Goal: Task Accomplishment & Management: Complete application form

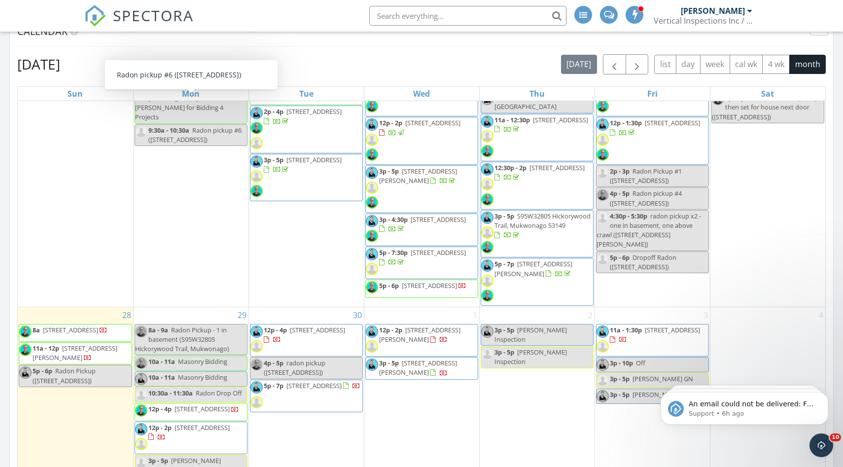
scroll to position [784, 0]
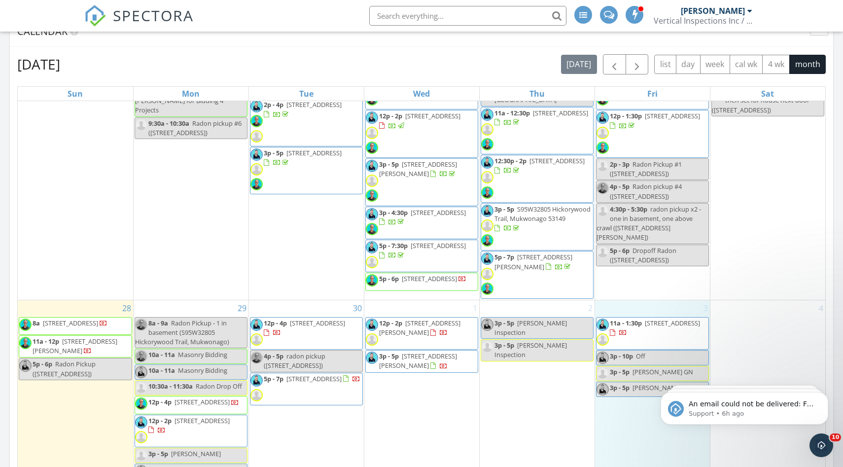
click at [632, 300] on div "3 11a - 1:30p [STREET_ADDRESS] 3p - 10p Off 3p - 5p [PERSON_NAME] GN 3p - 5p [P…" at bounding box center [652, 405] width 115 height 211
click at [645, 247] on link "Inspection" at bounding box center [651, 246] width 51 height 16
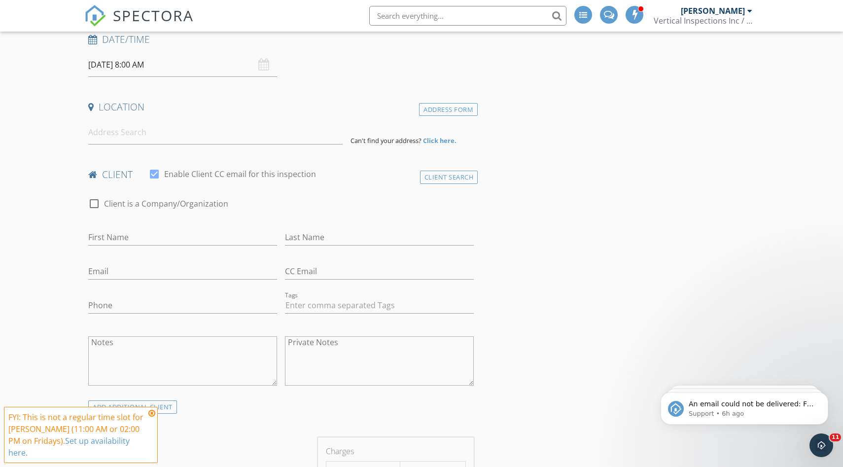
scroll to position [183, 0]
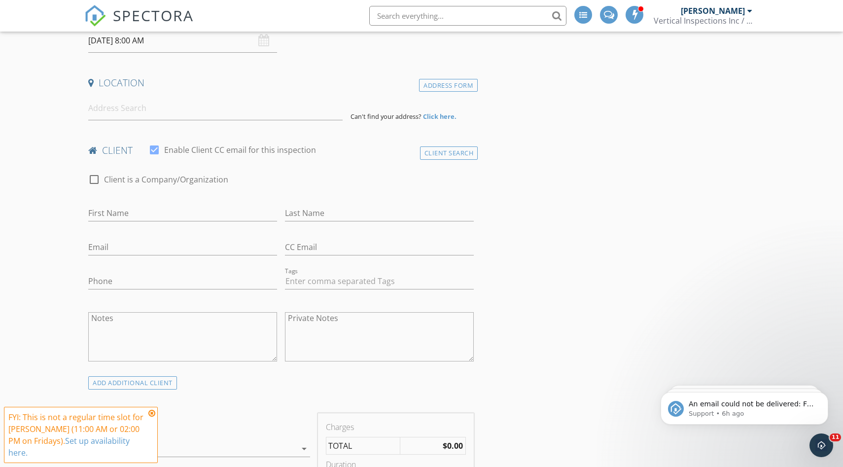
click at [94, 12] on img at bounding box center [95, 16] width 22 height 22
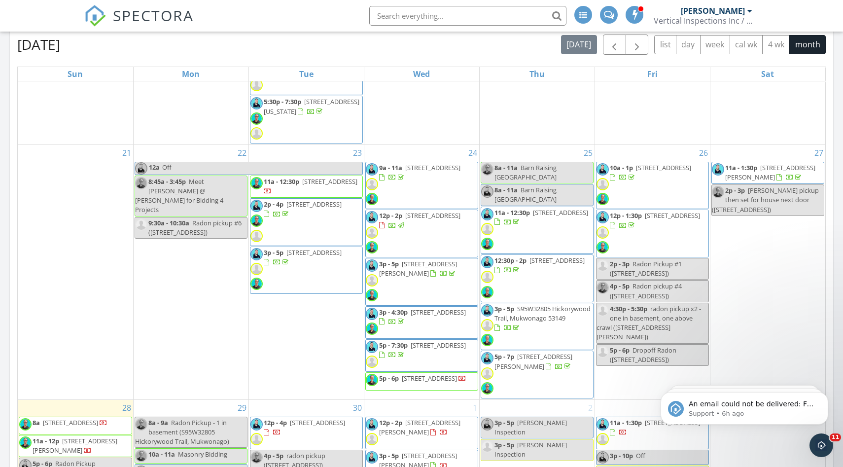
scroll to position [784, 0]
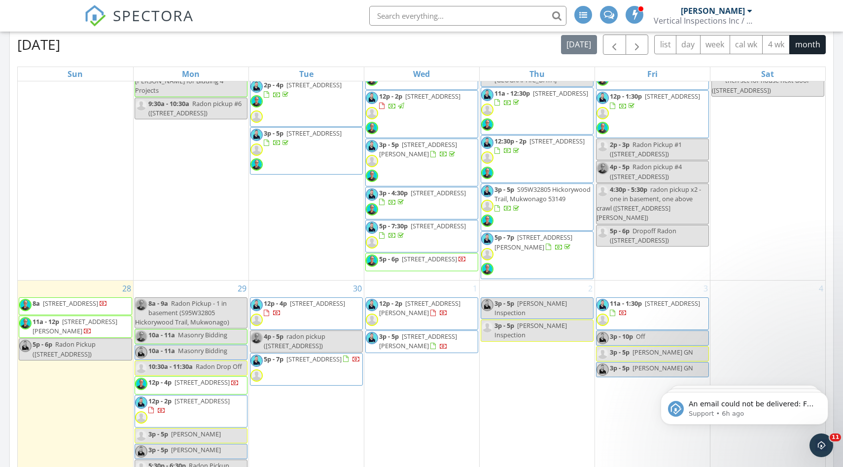
click at [628, 404] on div "3 11a - 1:30p [STREET_ADDRESS] 3p - 10p Off 3p - 5p [PERSON_NAME] GN 3p - 5p [P…" at bounding box center [652, 385] width 115 height 211
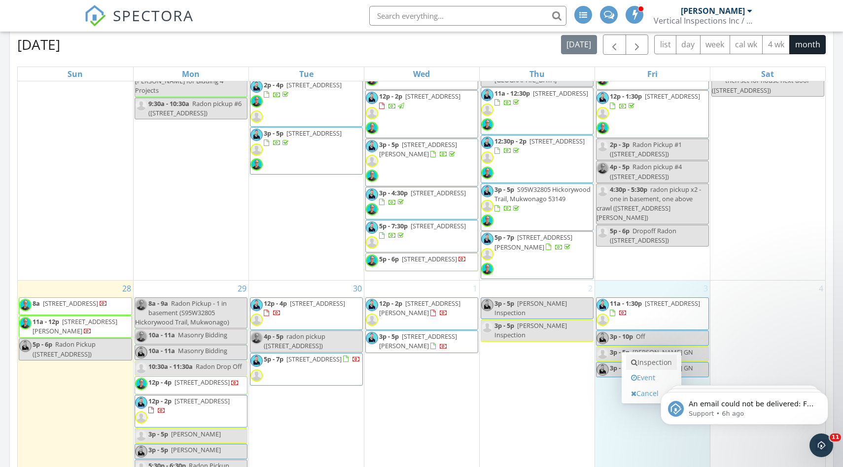
click at [636, 362] on icon at bounding box center [634, 362] width 6 height 7
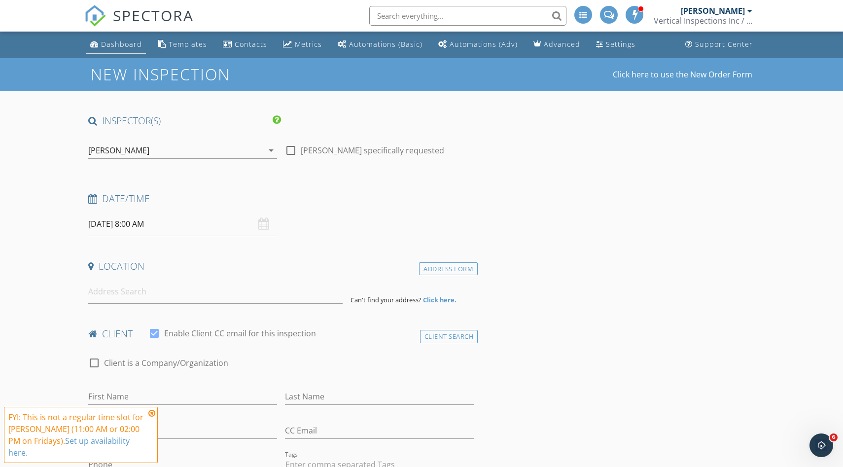
click at [123, 47] on div "Dashboard" at bounding box center [121, 43] width 41 height 9
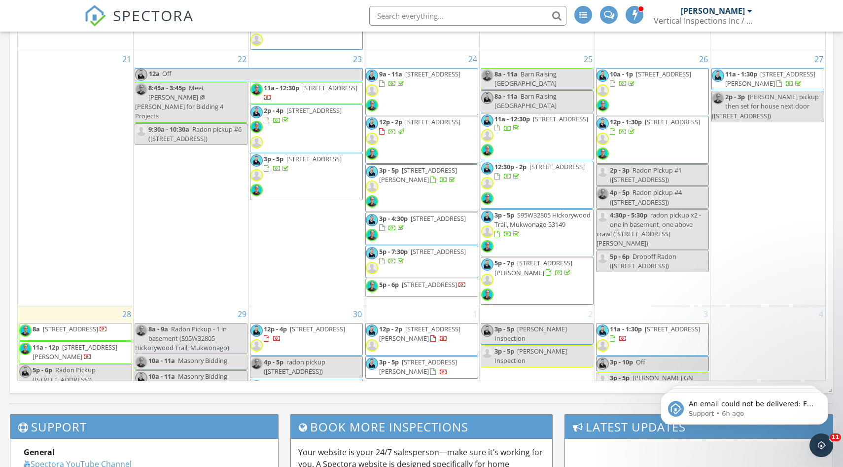
scroll to position [784, 0]
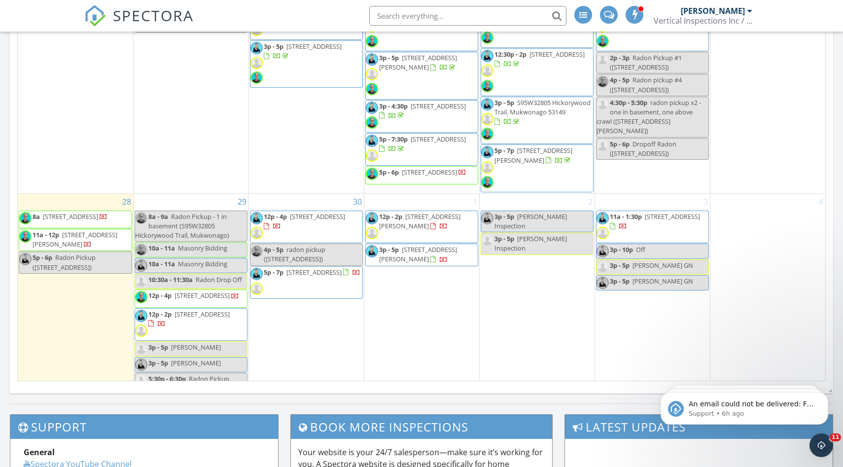
click at [624, 280] on div "3 11a - 1:30p [STREET_ADDRESS] 3p - 10p Off 3p - 5p [PERSON_NAME] GN 3p - 5p [P…" at bounding box center [652, 299] width 115 height 211
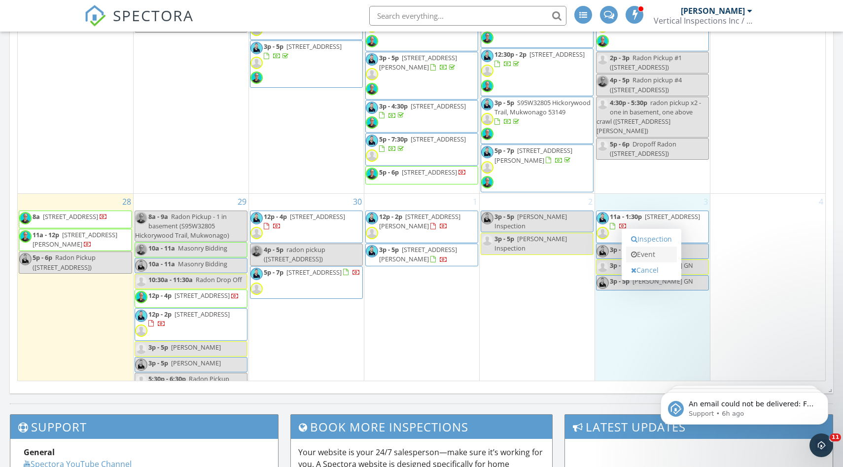
click at [637, 252] on link "Event" at bounding box center [651, 254] width 51 height 16
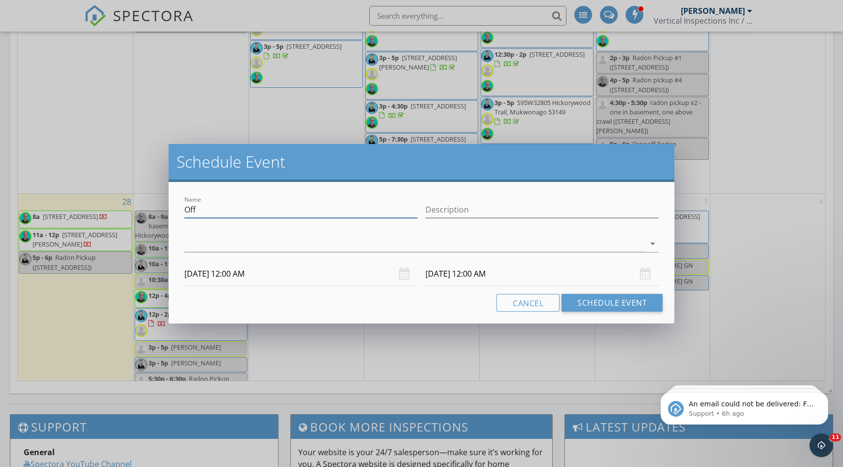
click at [236, 209] on input "Off" at bounding box center [300, 210] width 233 height 16
type input "Elkhorn - [PERSON_NAME]"
click at [241, 243] on div at bounding box center [414, 244] width 460 height 16
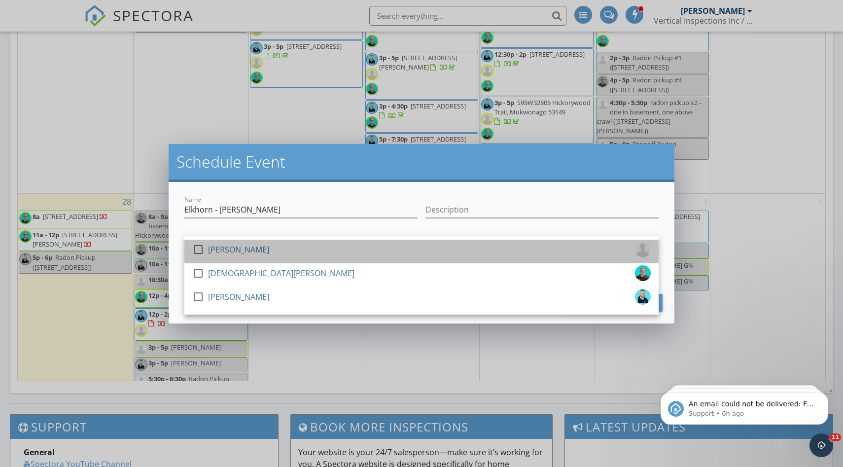
click at [233, 250] on div "[PERSON_NAME]" at bounding box center [238, 249] width 61 height 16
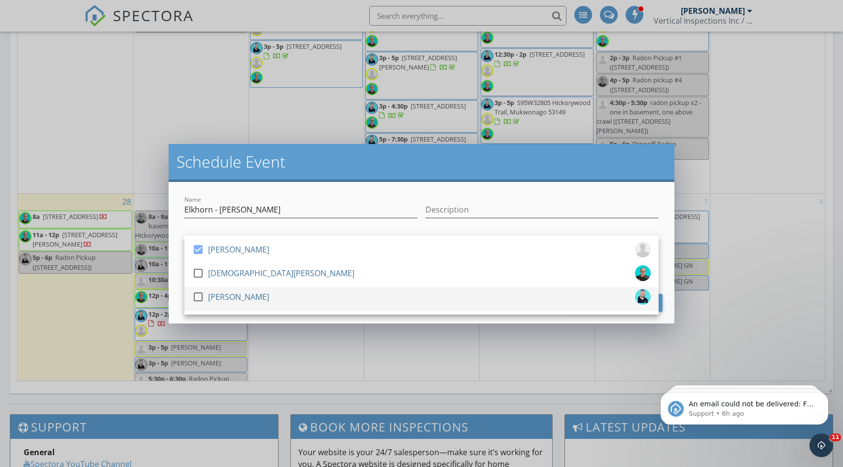
click at [229, 296] on div "[PERSON_NAME]" at bounding box center [238, 297] width 61 height 16
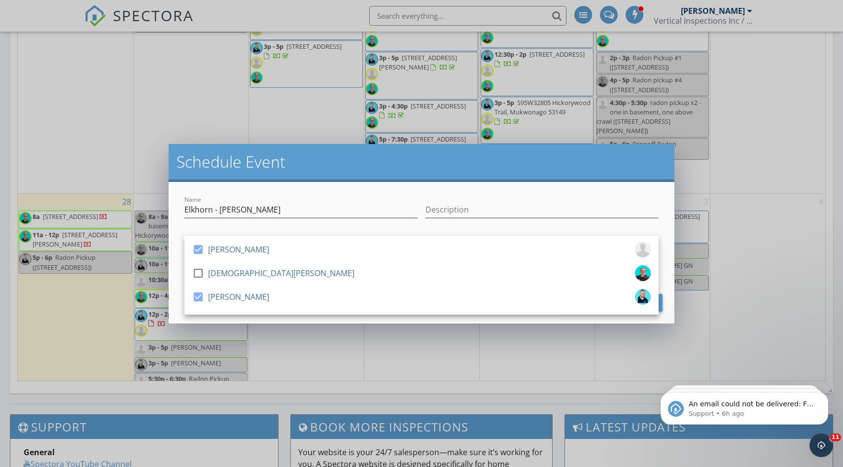
click at [261, 317] on div "Name [PERSON_NAME] Description check_box [PERSON_NAME] check_box_outline_blank …" at bounding box center [422, 252] width 506 height 141
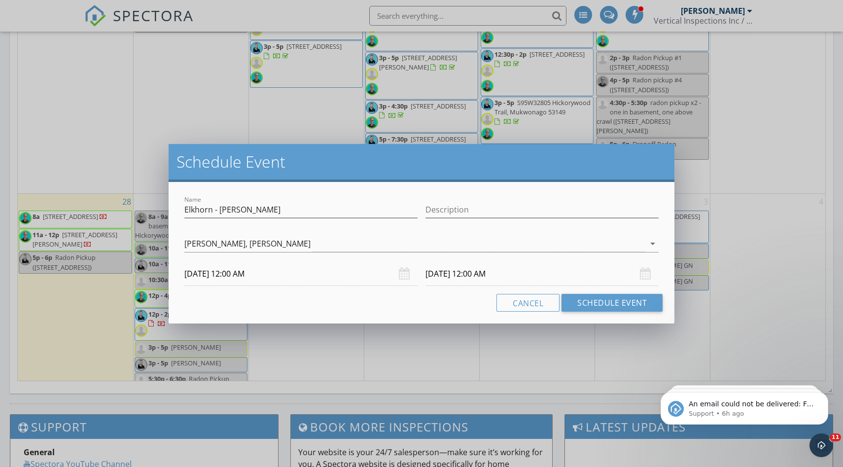
click at [257, 281] on body "SPECTORA [PERSON_NAME] Vertical Inspections Inc / Vertical Mitigation Role: Ins…" at bounding box center [421, 121] width 843 height 1288
click at [258, 274] on input "[DATE] 12:00 AM" at bounding box center [300, 274] width 233 height 24
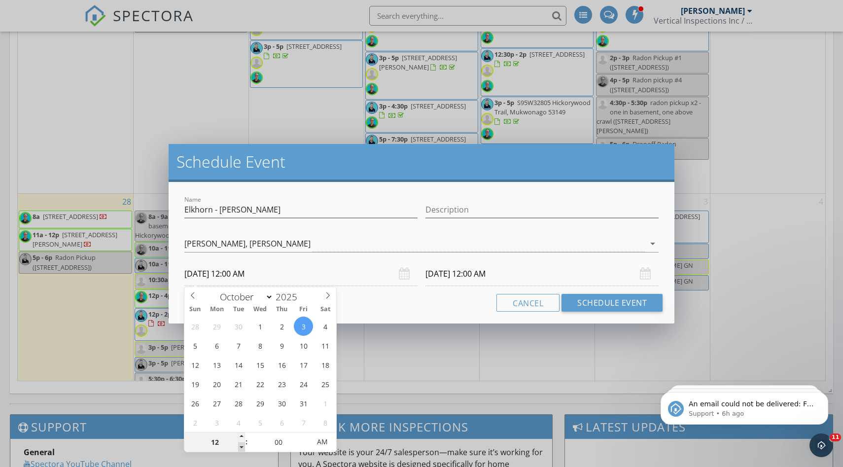
type input "11"
type input "[DATE] 11:00 PM"
click at [242, 446] on span at bounding box center [241, 447] width 7 height 10
type input "10"
type input "[DATE] 10:00 PM"
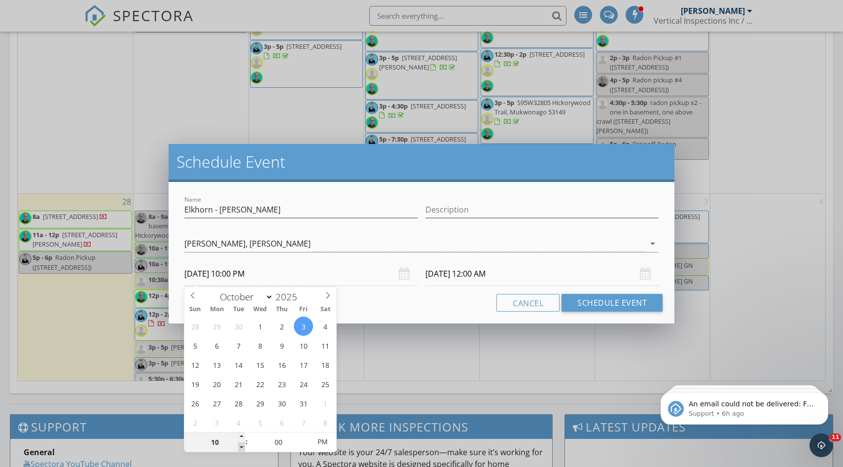
click at [242, 446] on span at bounding box center [241, 447] width 7 height 10
type input "09"
type input "[DATE] 9:00 PM"
click at [242, 446] on span at bounding box center [241, 447] width 7 height 10
type input "[DATE] 9:00 PM"
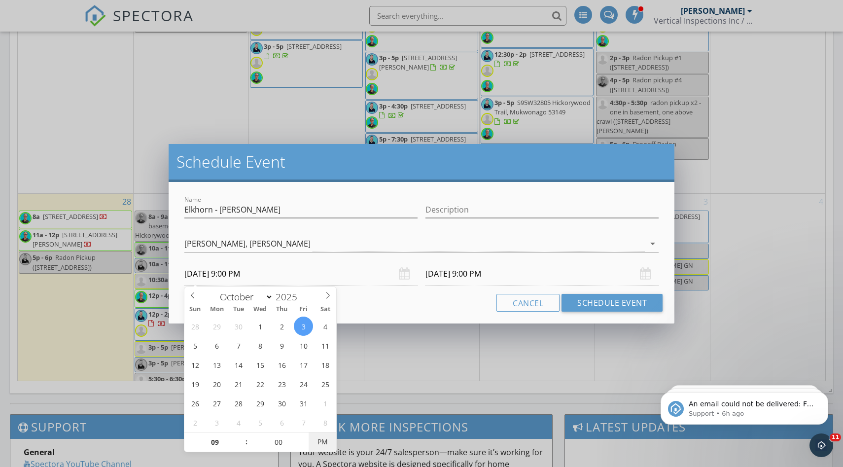
click at [327, 441] on span "PM" at bounding box center [321, 442] width 27 height 20
type input "[DATE] 9:00 AM"
click at [522, 269] on input "[DATE] 9:00 AM" at bounding box center [541, 274] width 233 height 24
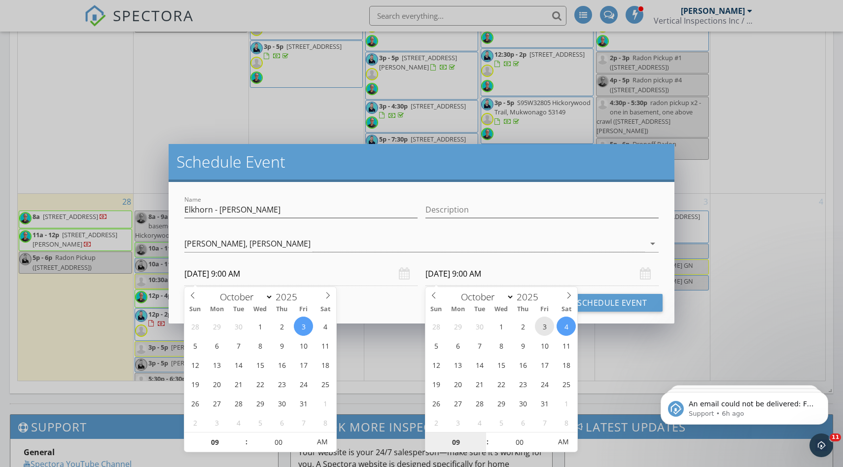
type input "[DATE] 9:00 AM"
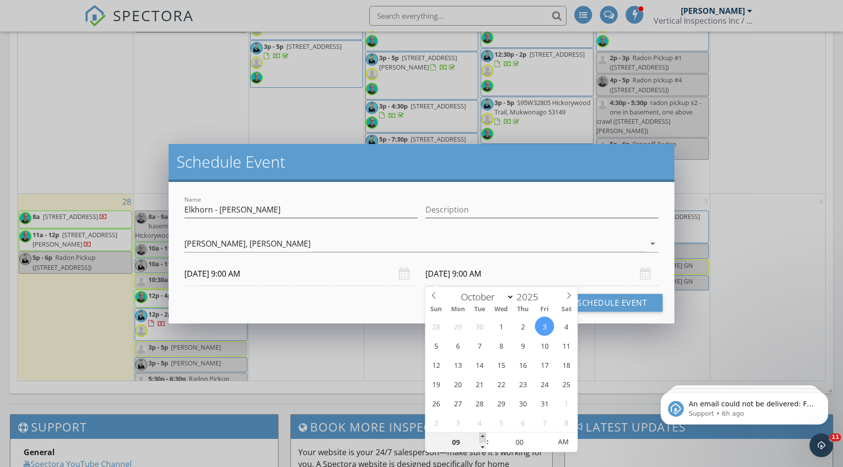
type input "10"
type input "[DATE] 10:00 AM"
click at [482, 436] on span at bounding box center [482, 437] width 7 height 10
type input "11"
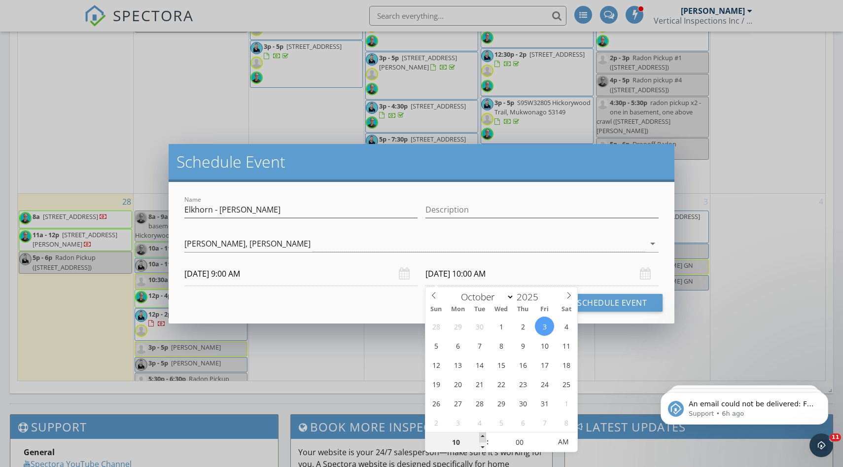
type input "[DATE] 11:00 AM"
click at [604, 307] on button "Schedule Event" at bounding box center [611, 303] width 101 height 18
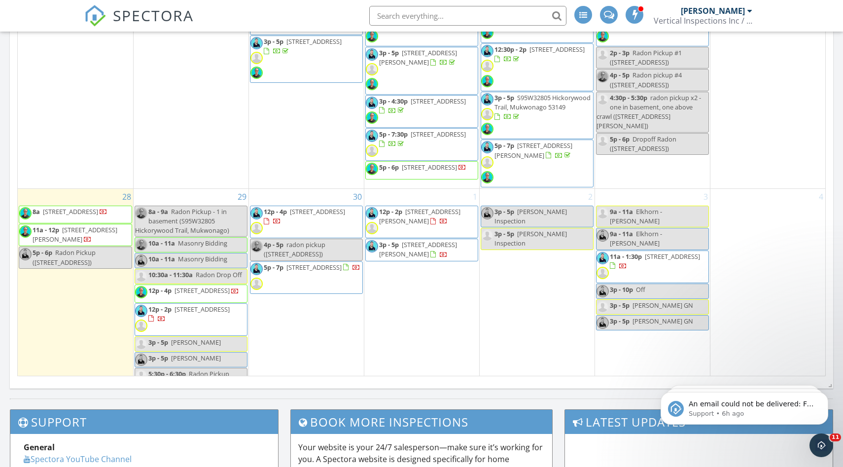
click at [741, 241] on div "4" at bounding box center [767, 294] width 115 height 211
